Goal: Information Seeking & Learning: Learn about a topic

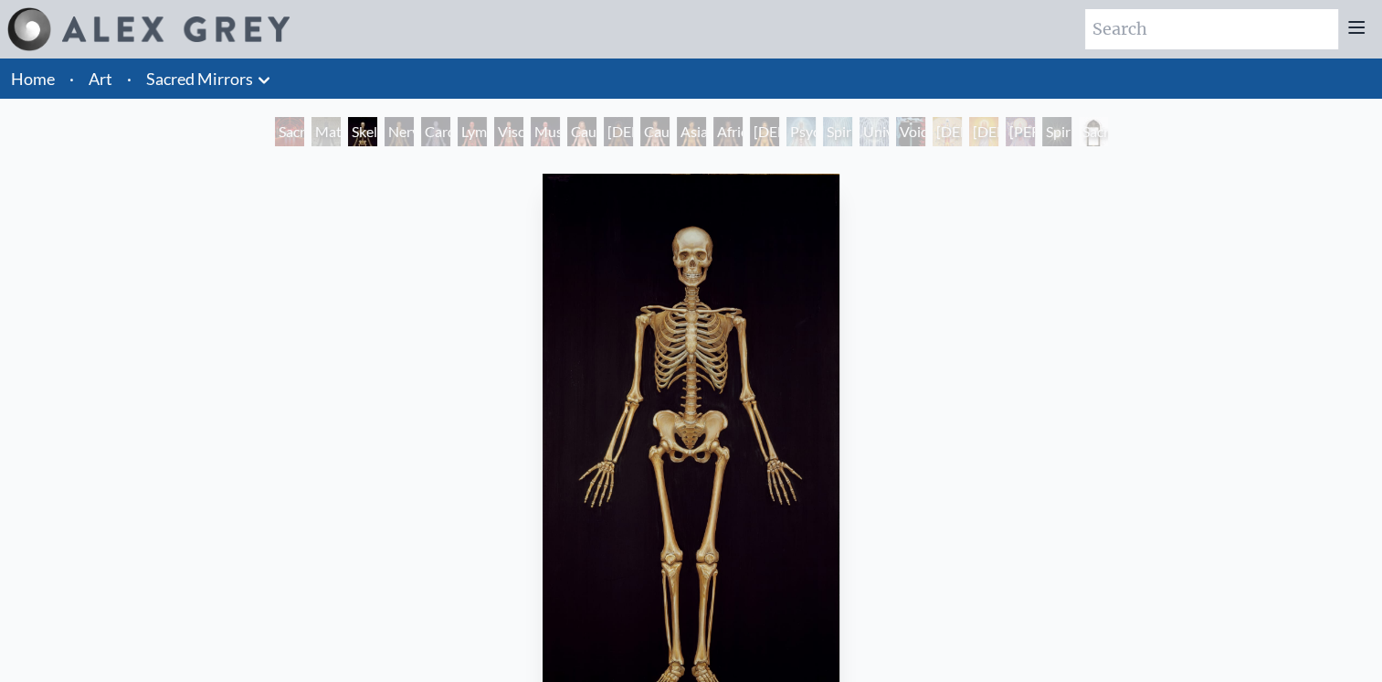
click at [400, 136] on div "Nervous System" at bounding box center [399, 131] width 29 height 29
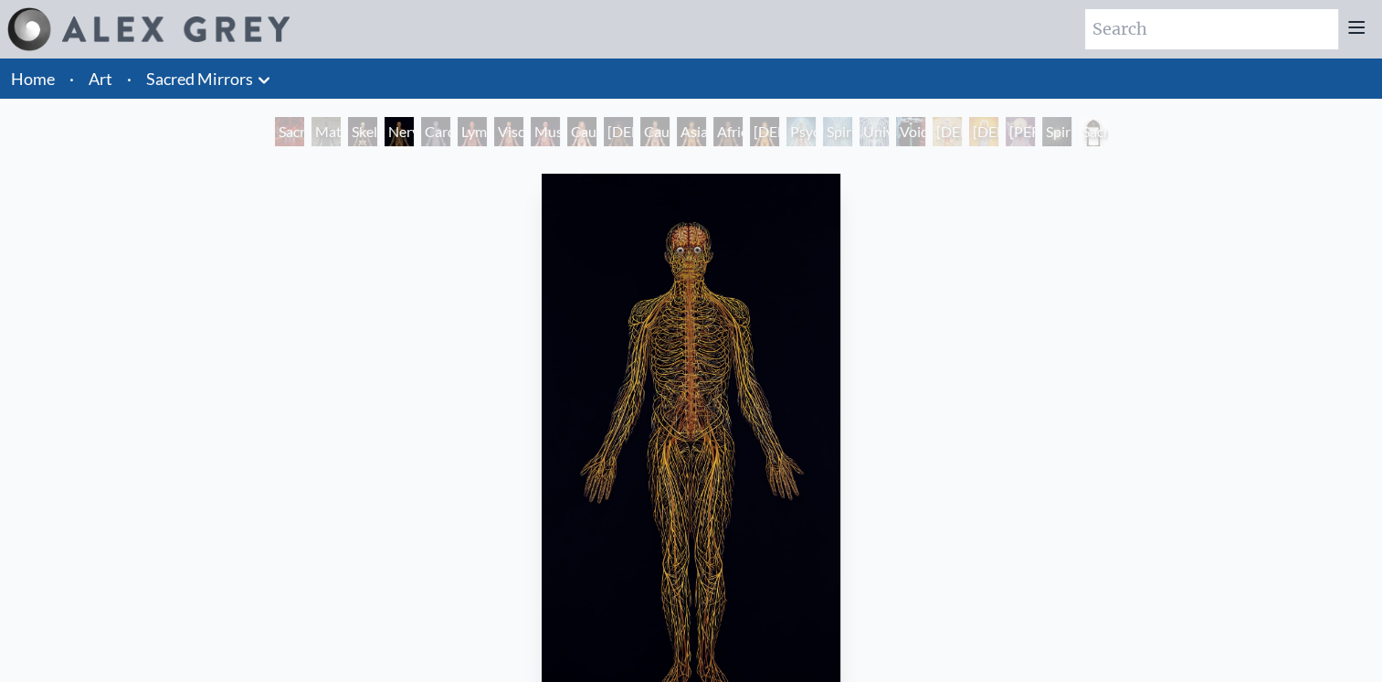
click at [487, 137] on div "Lymphatic System" at bounding box center [472, 131] width 29 height 29
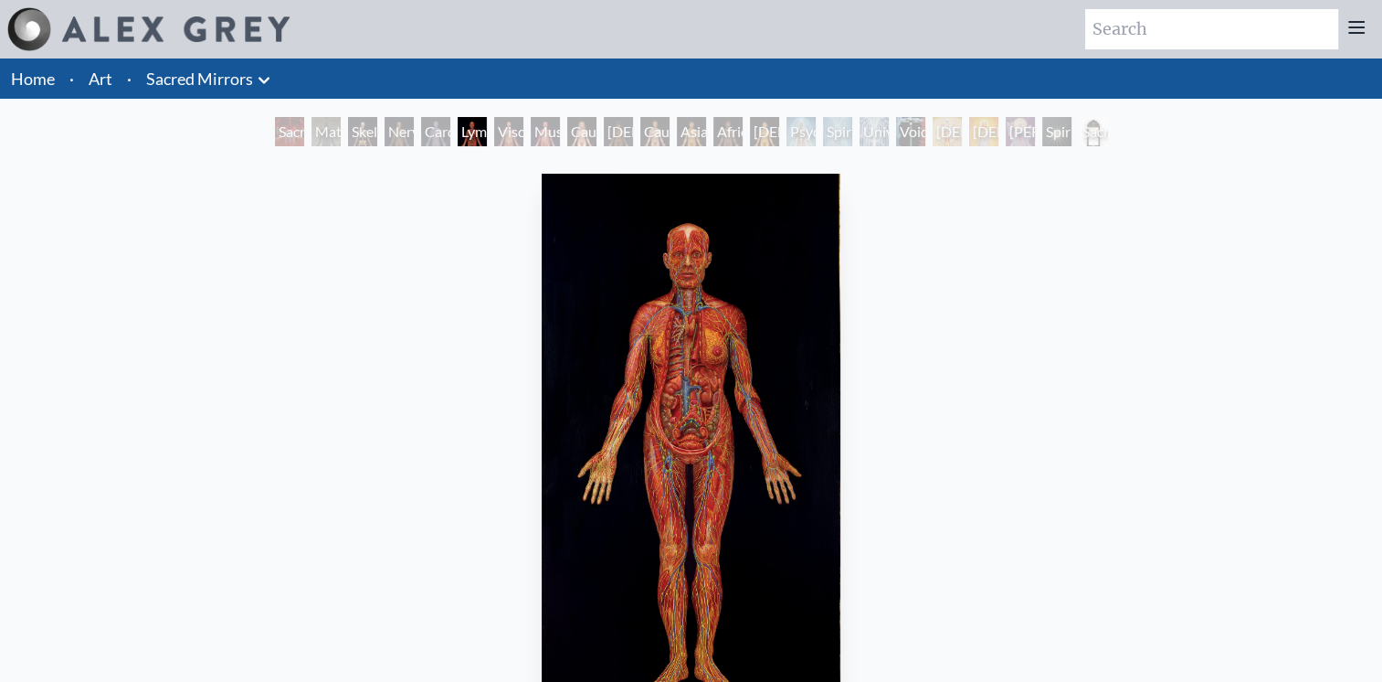
click at [542, 141] on div "Muscle System" at bounding box center [545, 131] width 29 height 29
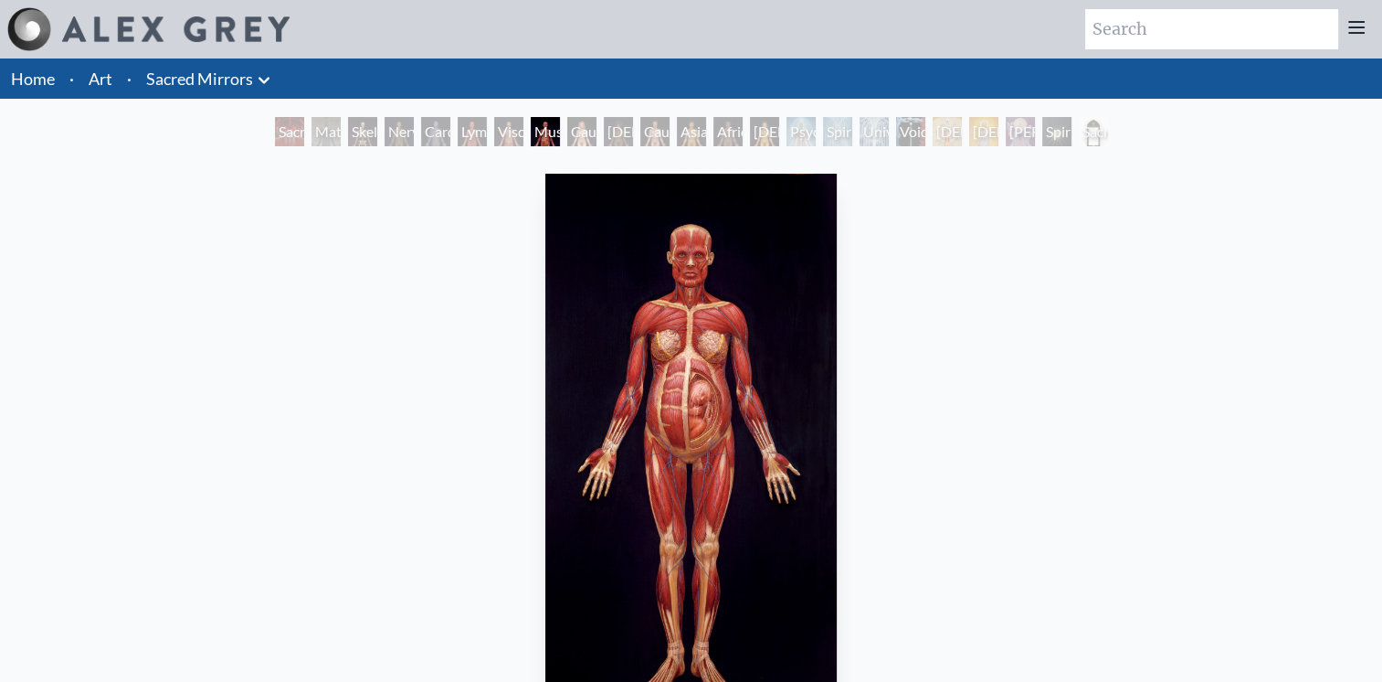
click at [579, 136] on div "Caucasian Woman" at bounding box center [581, 131] width 29 height 29
